Goal: Transaction & Acquisition: Purchase product/service

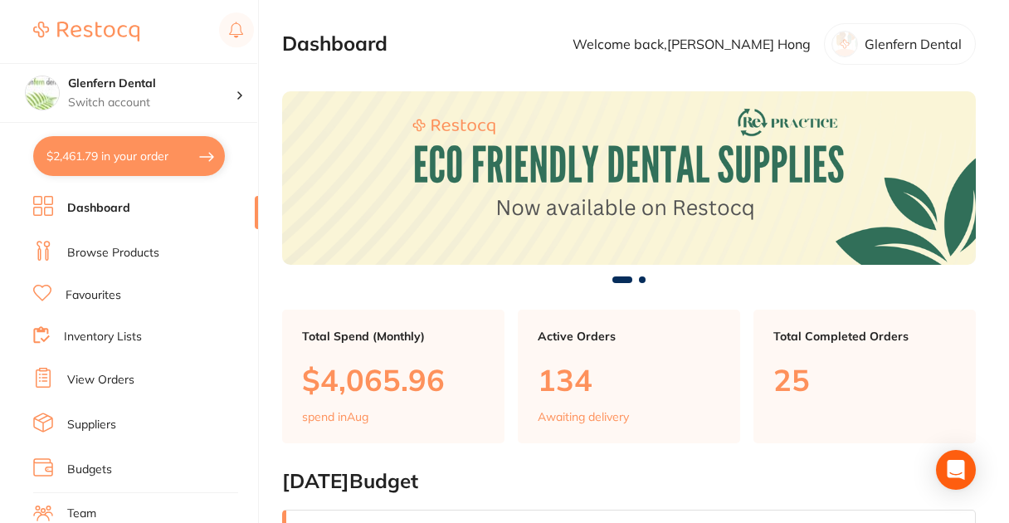
click at [152, 153] on button "$2,461.79 in your order" at bounding box center [129, 156] width 192 height 40
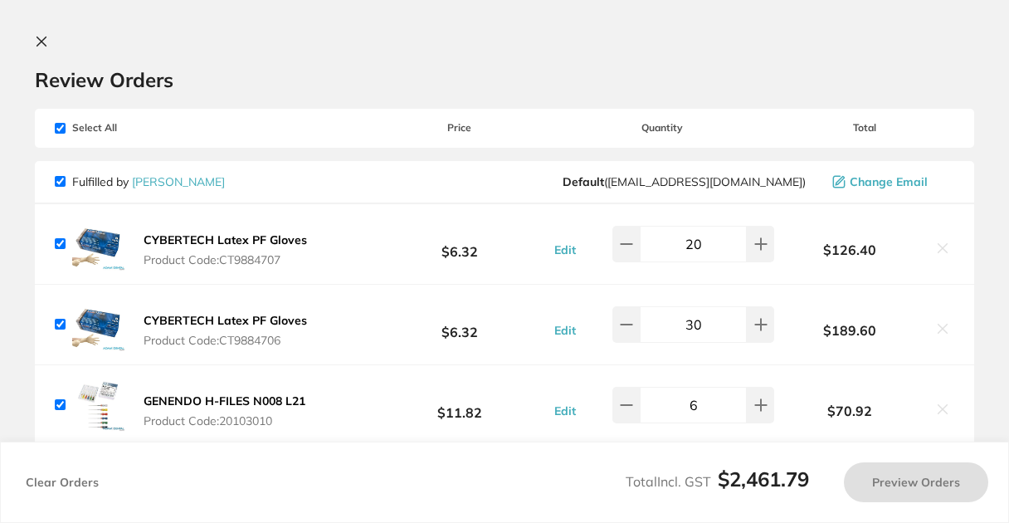
checkbox input "true"
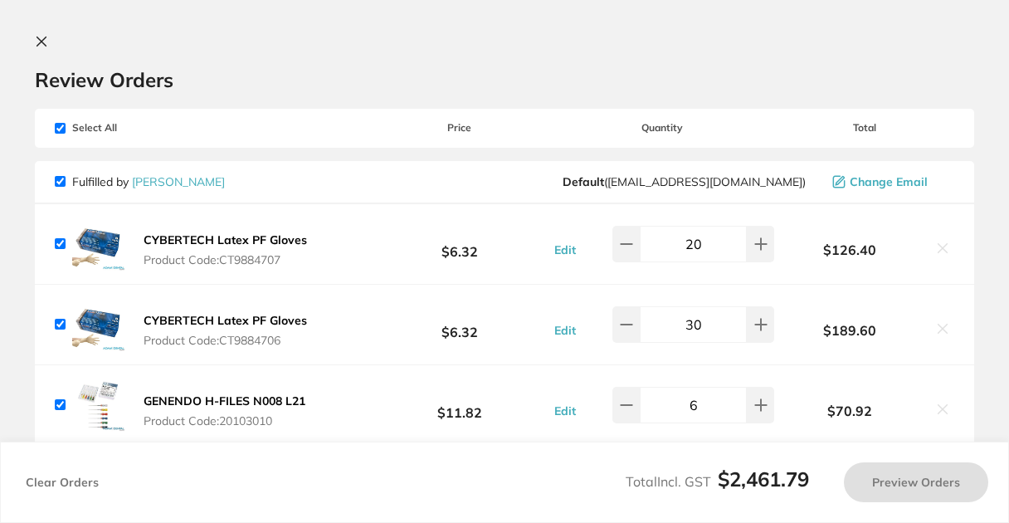
checkbox input "true"
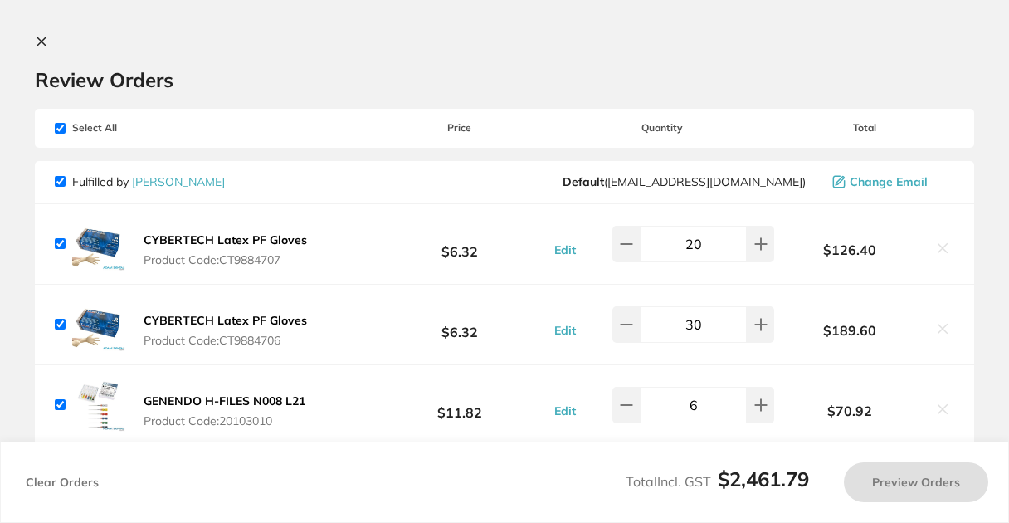
checkbox input "true"
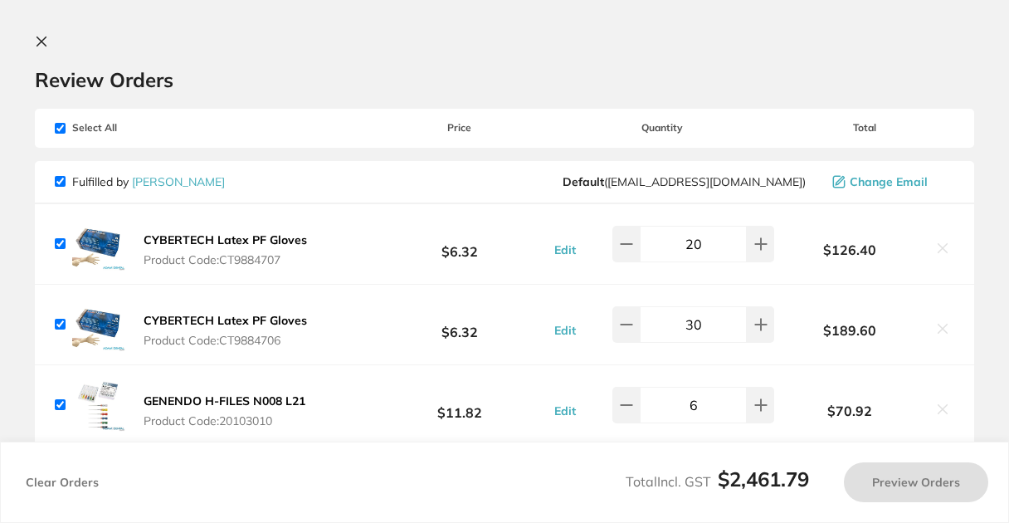
checkbox input "true"
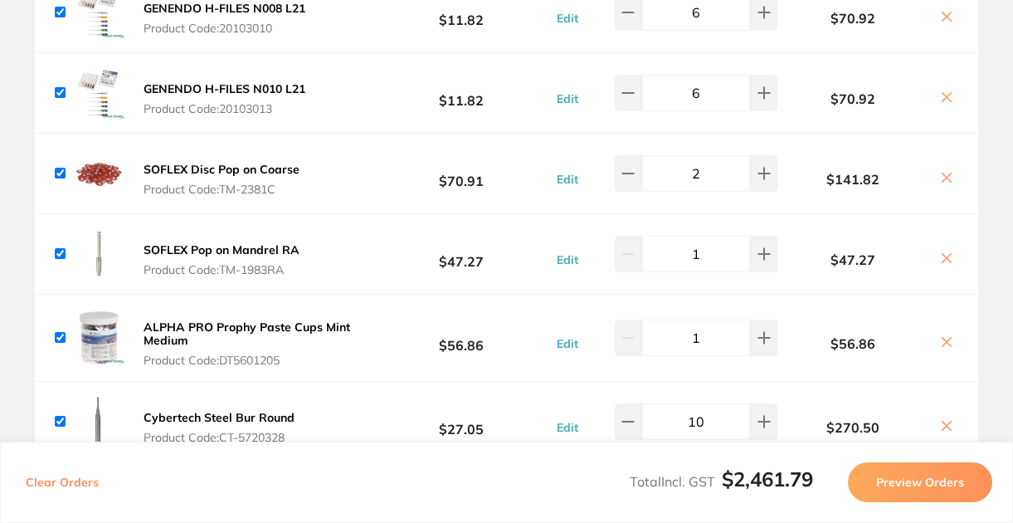
scroll to position [11, 0]
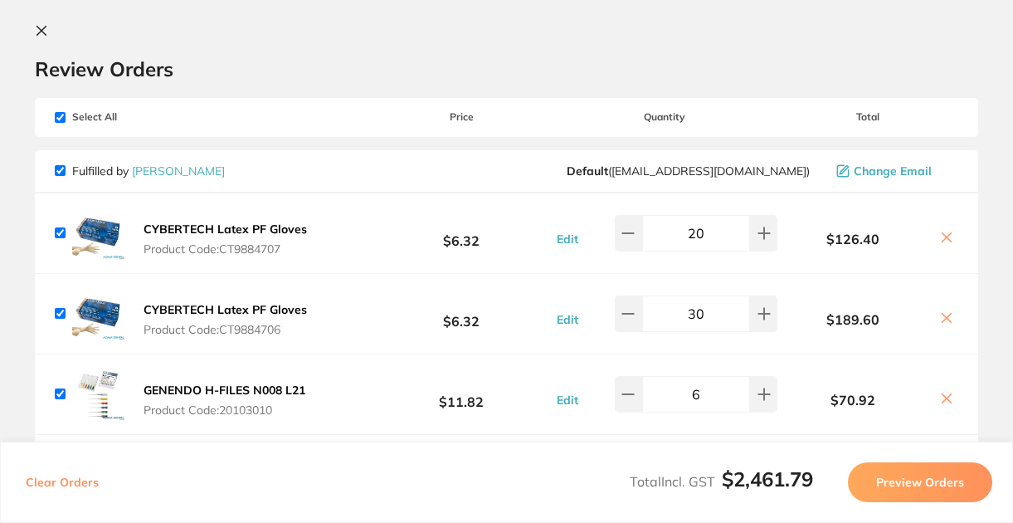
click at [938, 486] on button "Preview Orders" at bounding box center [920, 482] width 144 height 40
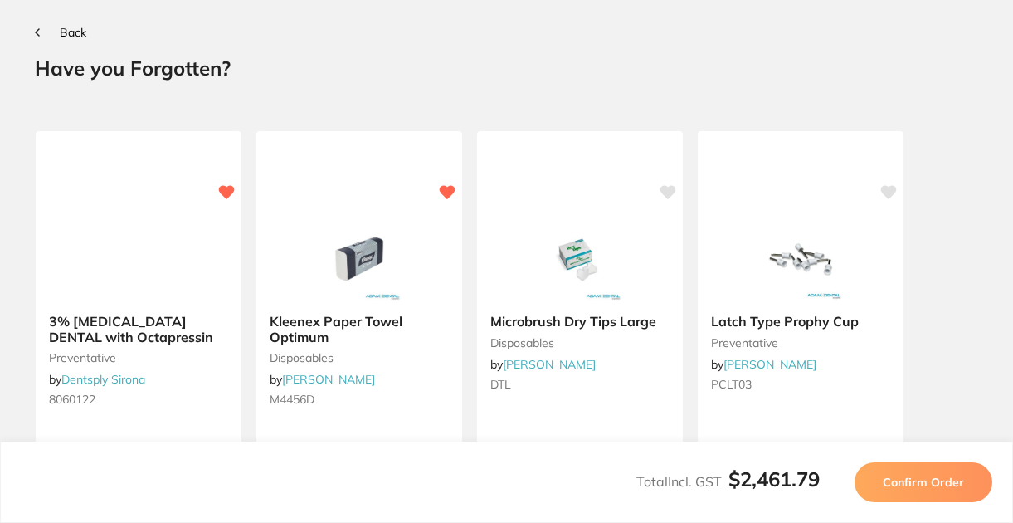
scroll to position [0, 0]
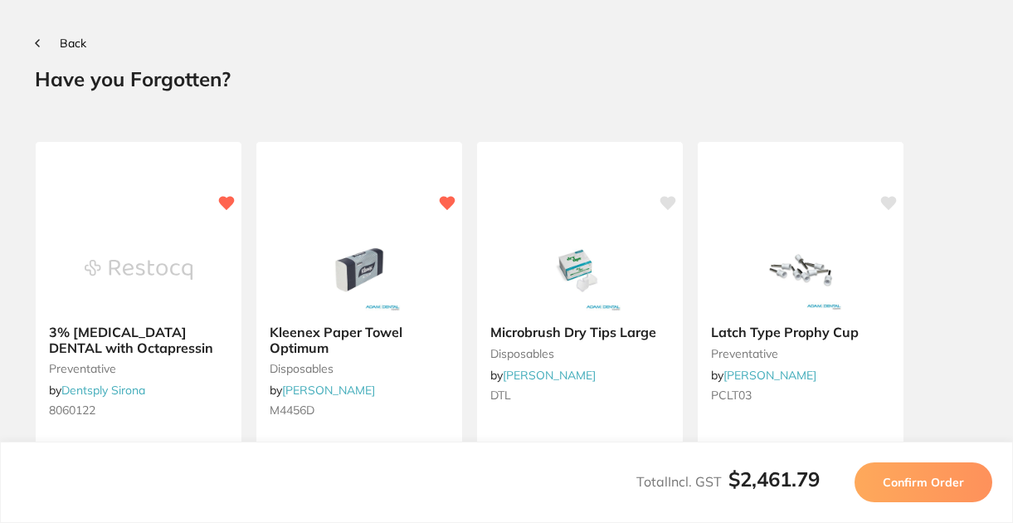
click at [35, 44] on icon at bounding box center [37, 43] width 5 height 8
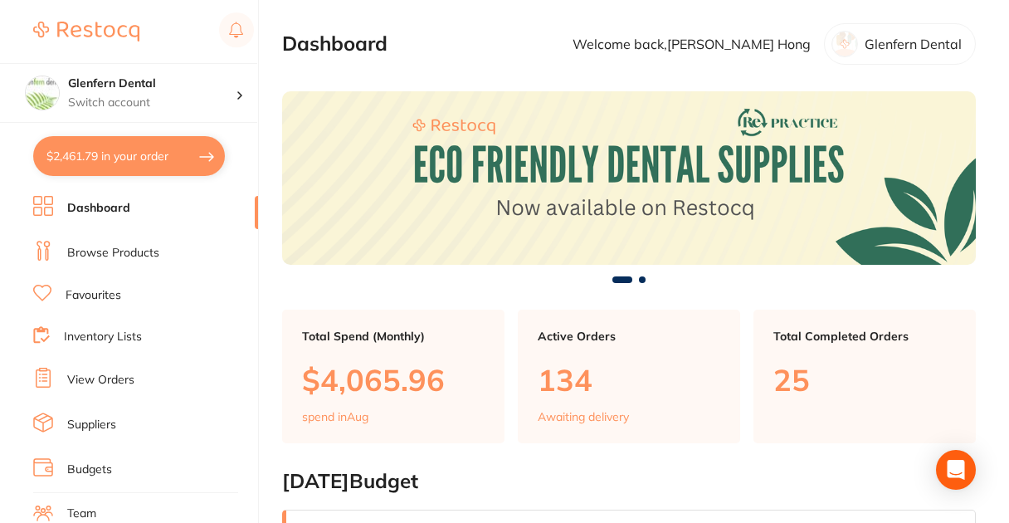
click at [162, 158] on button "$2,461.79 in your order" at bounding box center [129, 156] width 192 height 40
checkbox input "true"
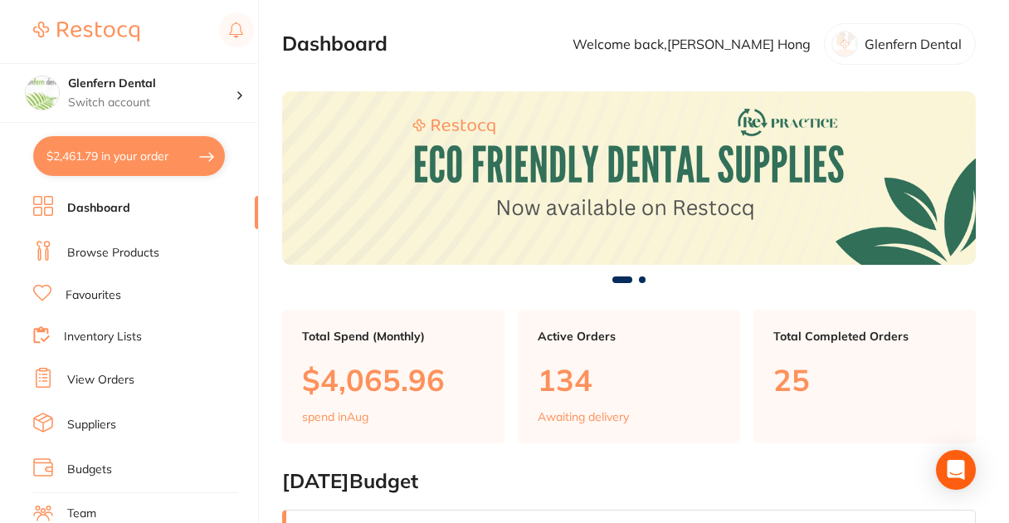
checkbox input "true"
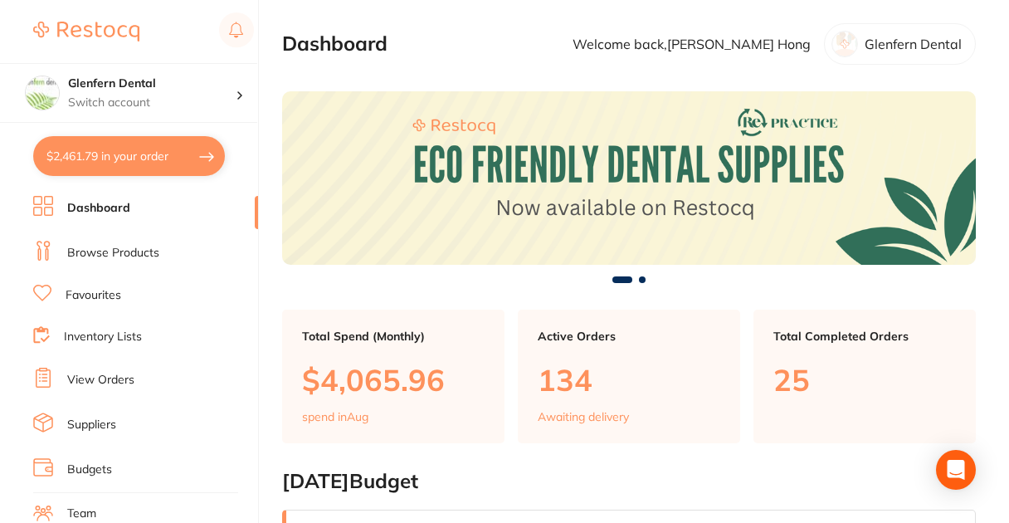
checkbox input "true"
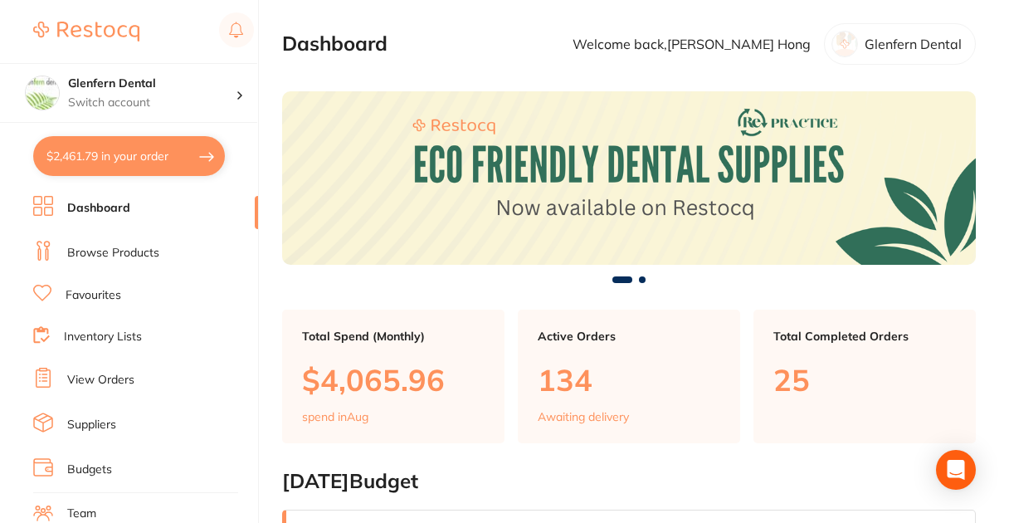
checkbox input "true"
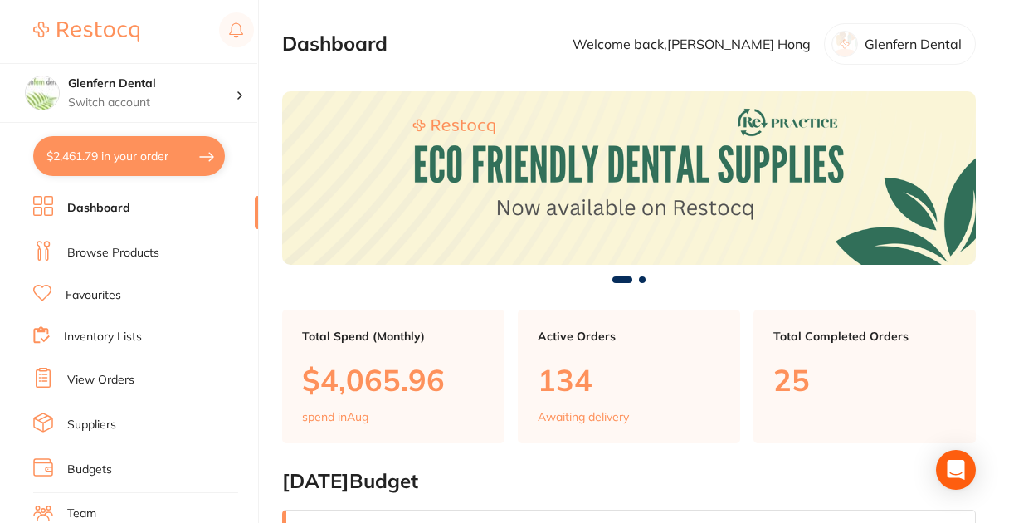
checkbox input "true"
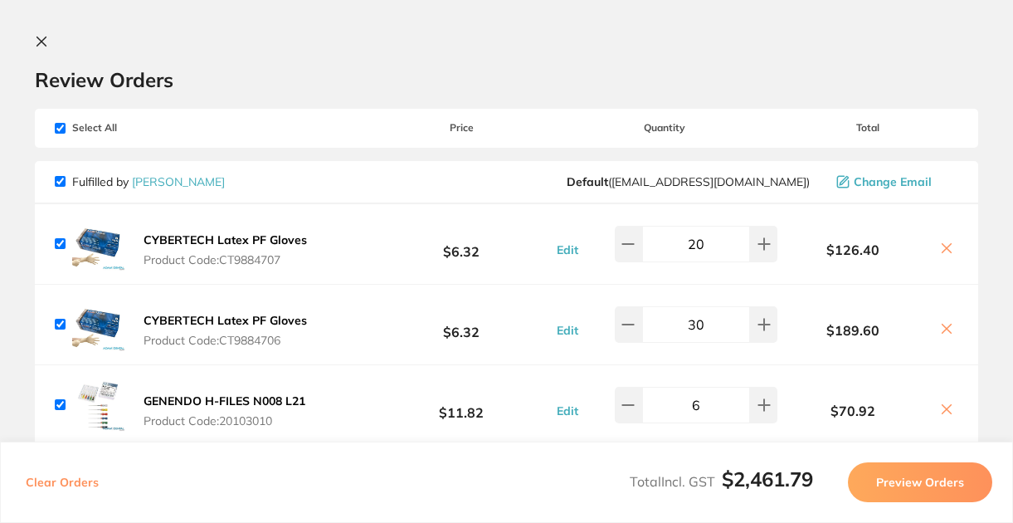
click at [43, 40] on icon at bounding box center [41, 41] width 9 height 9
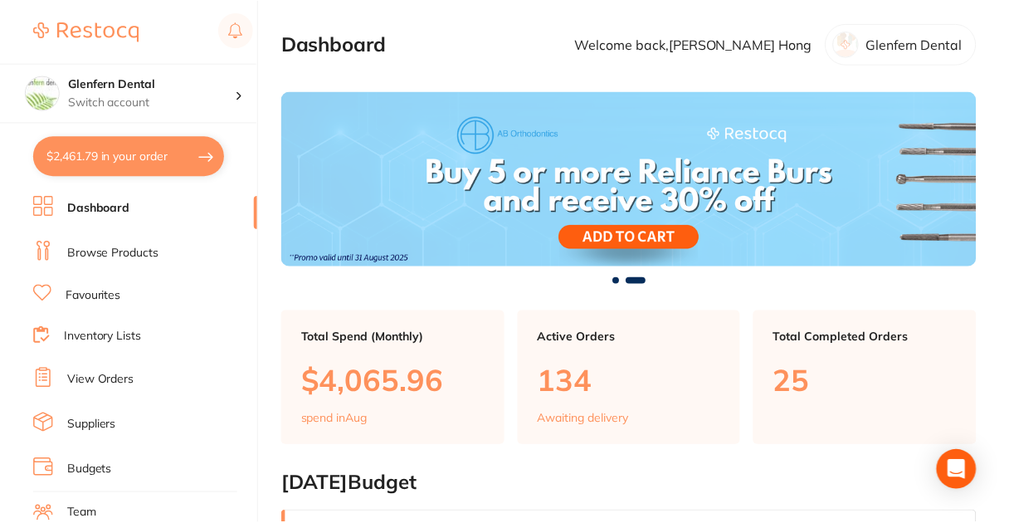
scroll to position [1002, 0]
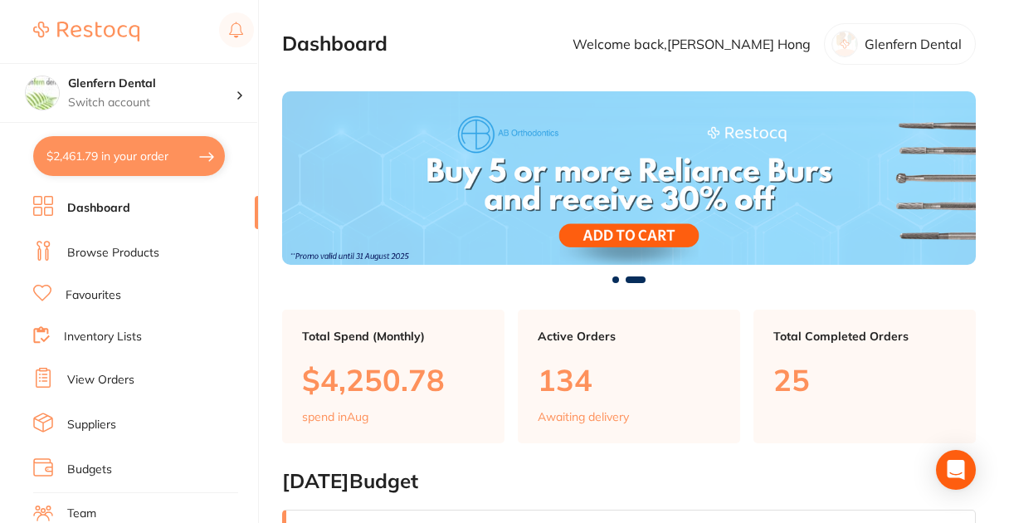
checkbox input "true"
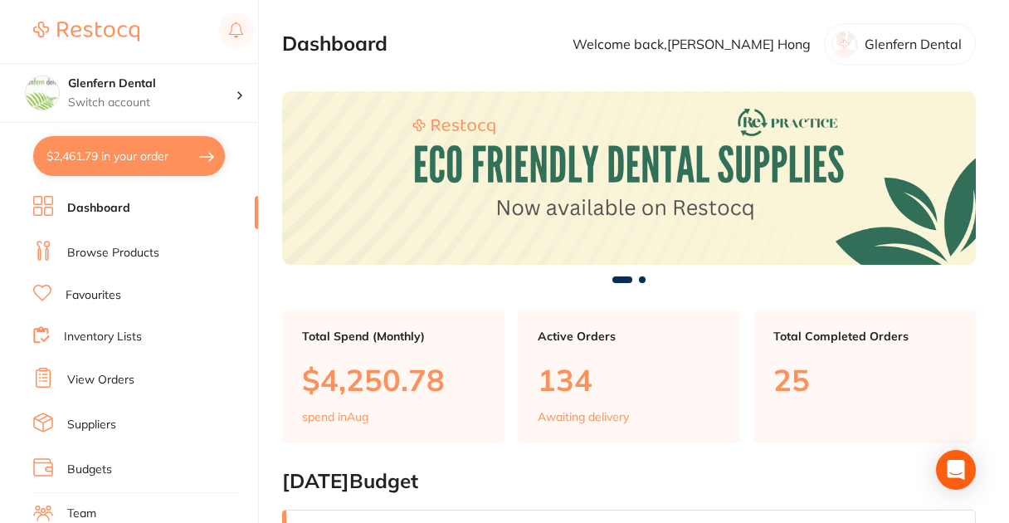
click at [181, 165] on button "$2,461.79 in your order" at bounding box center [129, 156] width 192 height 40
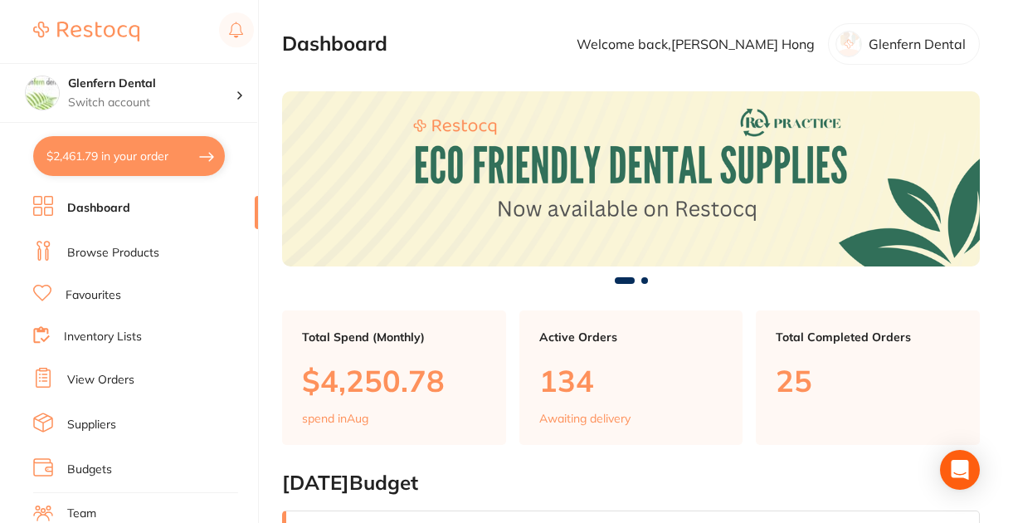
checkbox input "true"
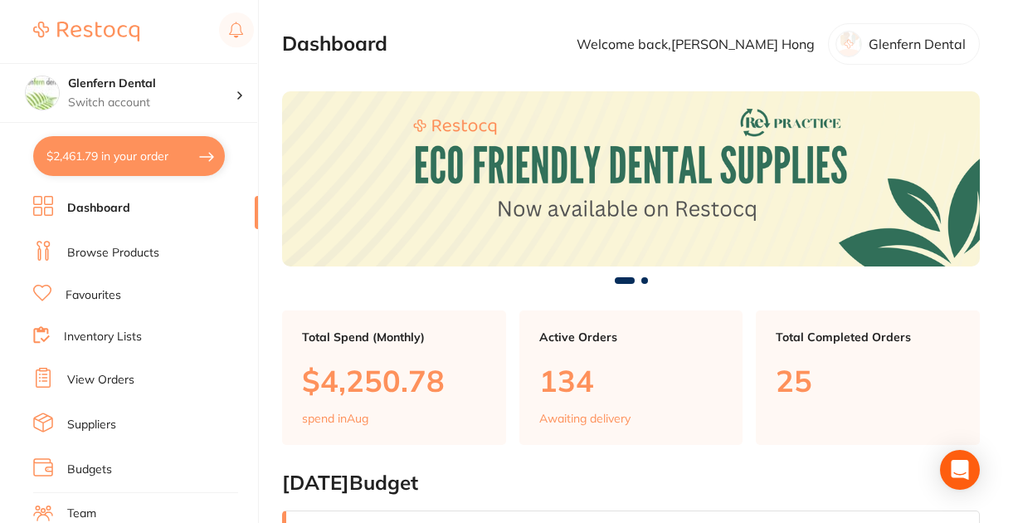
checkbox input "true"
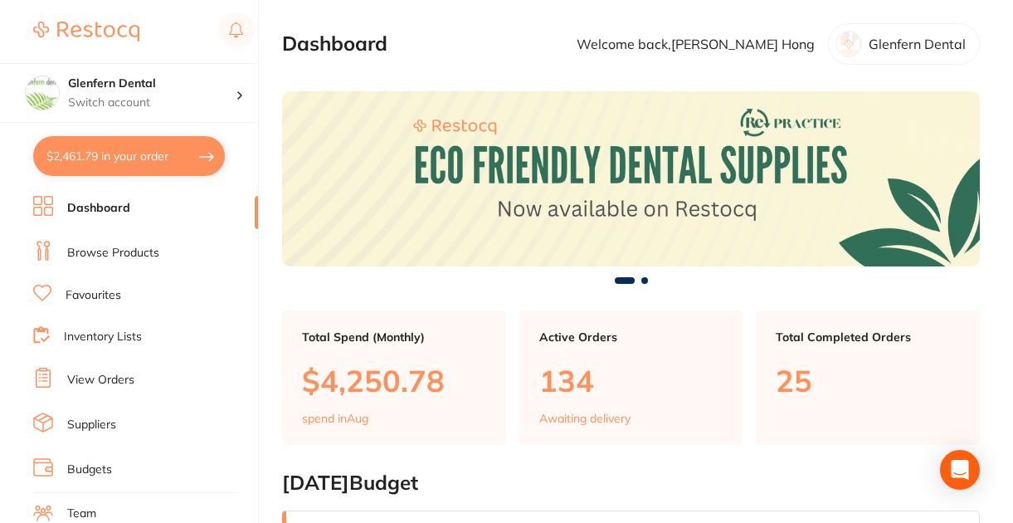
checkbox input "true"
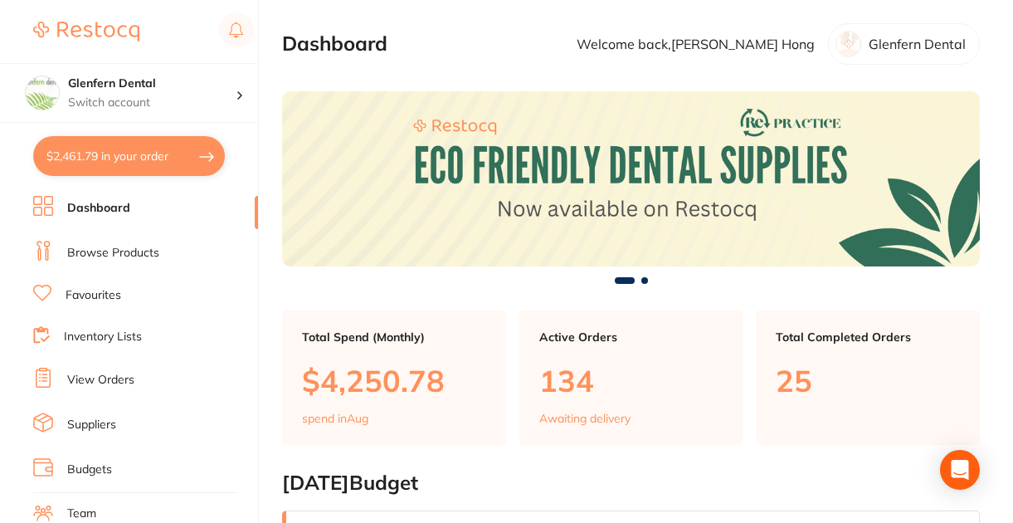
checkbox input "true"
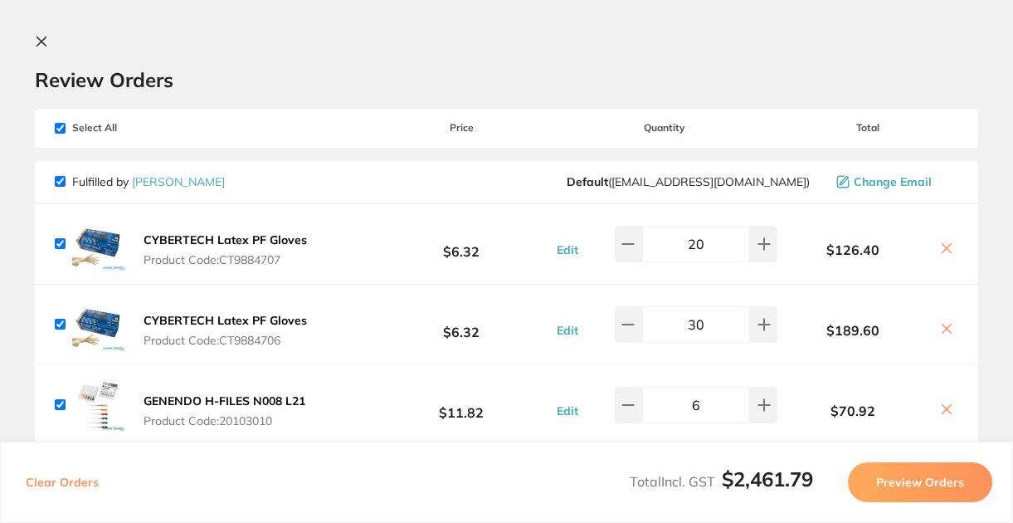
click at [507, 50] on div "Review Orders" at bounding box center [506, 63] width 943 height 57
click at [41, 41] on icon at bounding box center [41, 41] width 9 height 9
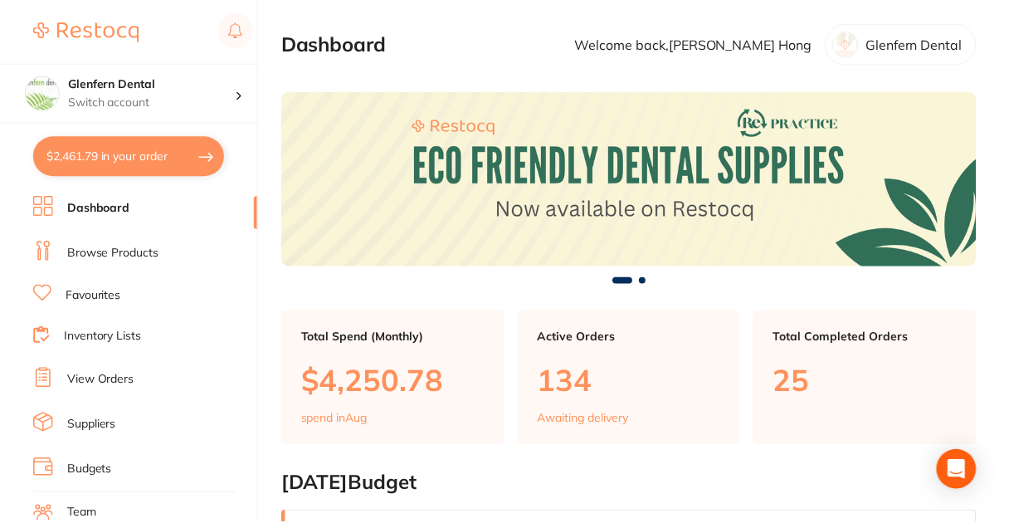
scroll to position [1002, 0]
